Goal: Check status: Check status

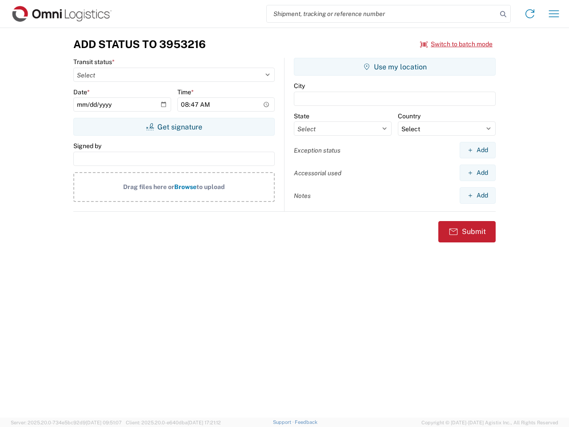
click at [382, 14] on input "search" at bounding box center [382, 13] width 230 height 17
click at [503, 14] on icon at bounding box center [503, 14] width 12 height 12
click at [530, 14] on icon at bounding box center [530, 14] width 14 height 14
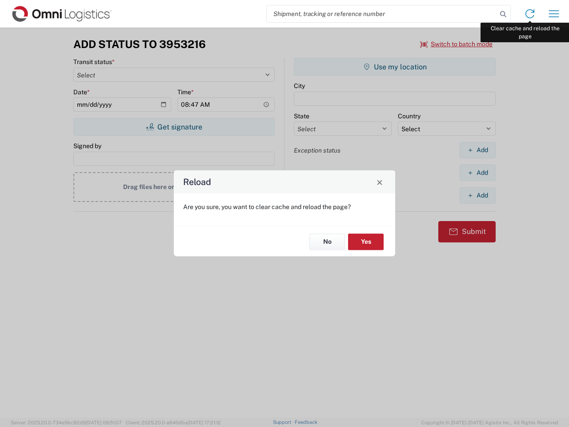
click at [554, 14] on div "Reload Are you sure, you want to clear cache and reload the page? No Yes" at bounding box center [284, 213] width 569 height 427
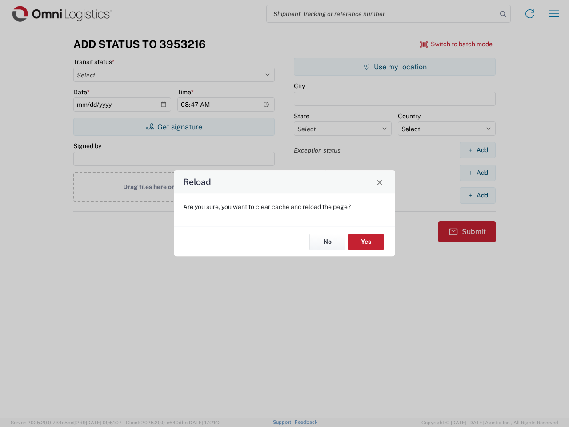
click at [456, 44] on div "Reload Are you sure, you want to clear cache and reload the page? No Yes" at bounding box center [284, 213] width 569 height 427
click at [174, 127] on div "Reload Are you sure, you want to clear cache and reload the page? No Yes" at bounding box center [284, 213] width 569 height 427
click at [395, 67] on div "Reload Are you sure, you want to clear cache and reload the page? No Yes" at bounding box center [284, 213] width 569 height 427
click at [477, 150] on div "Reload Are you sure, you want to clear cache and reload the page? No Yes" at bounding box center [284, 213] width 569 height 427
click at [477, 172] on div "Reload Are you sure, you want to clear cache and reload the page? No Yes" at bounding box center [284, 213] width 569 height 427
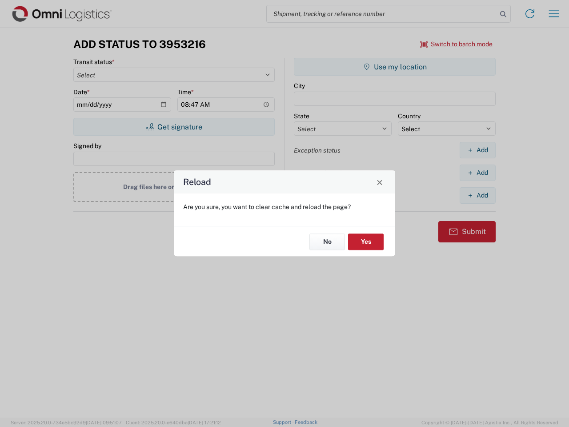
click at [477, 195] on div "Reload Are you sure, you want to clear cache and reload the page? No Yes" at bounding box center [284, 213] width 569 height 427
